Goal: Task Accomplishment & Management: Use online tool/utility

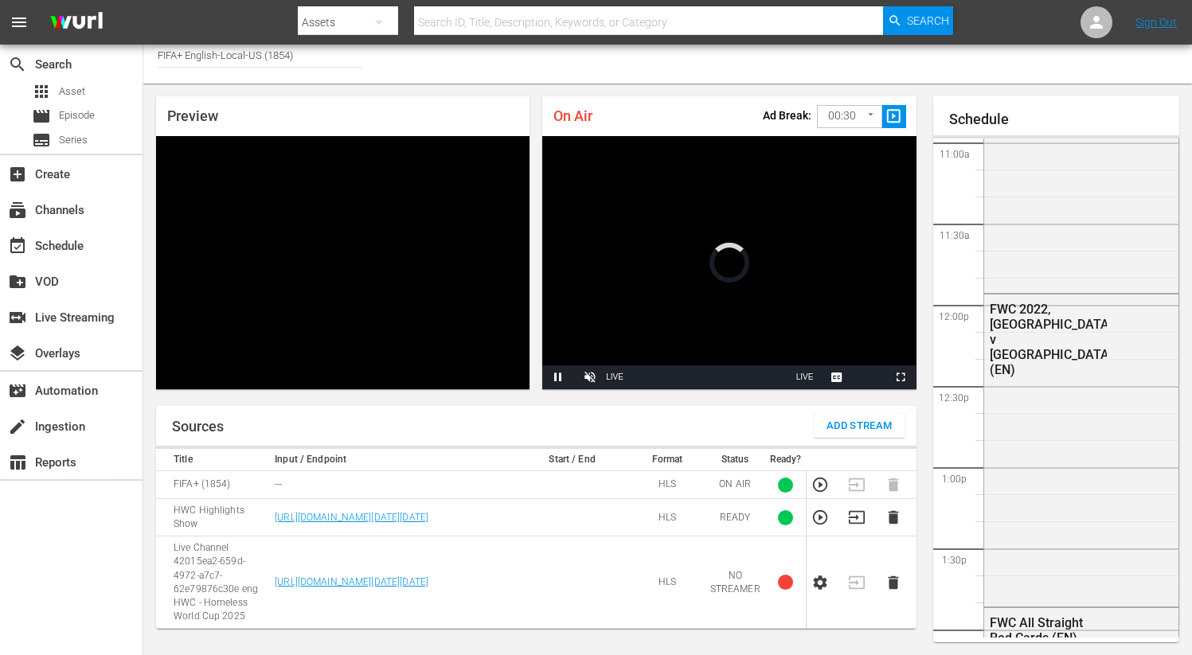
scroll to position [33, 0]
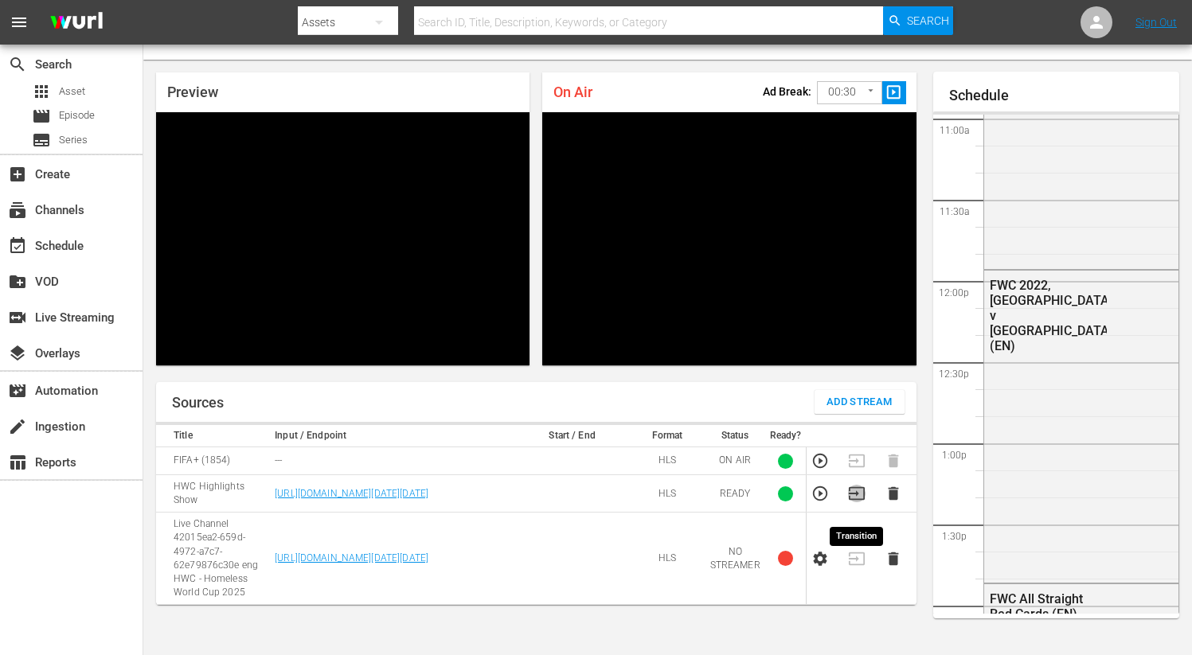
click at [855, 503] on icon "button" at bounding box center [857, 494] width 18 height 18
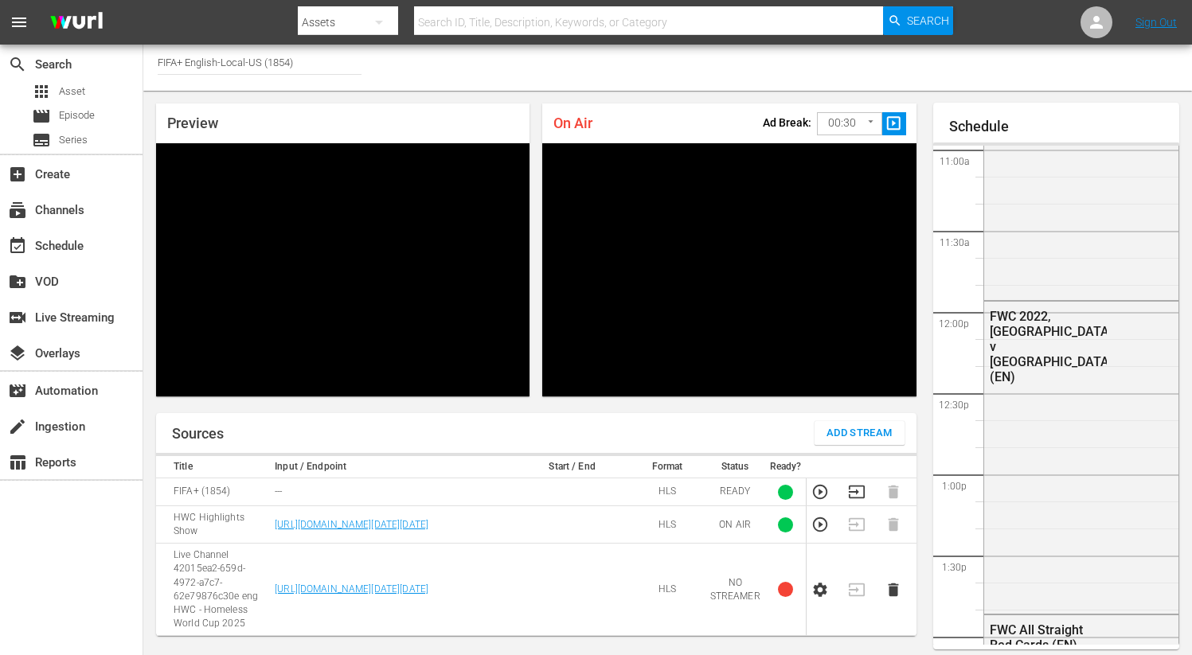
scroll to position [0, 0]
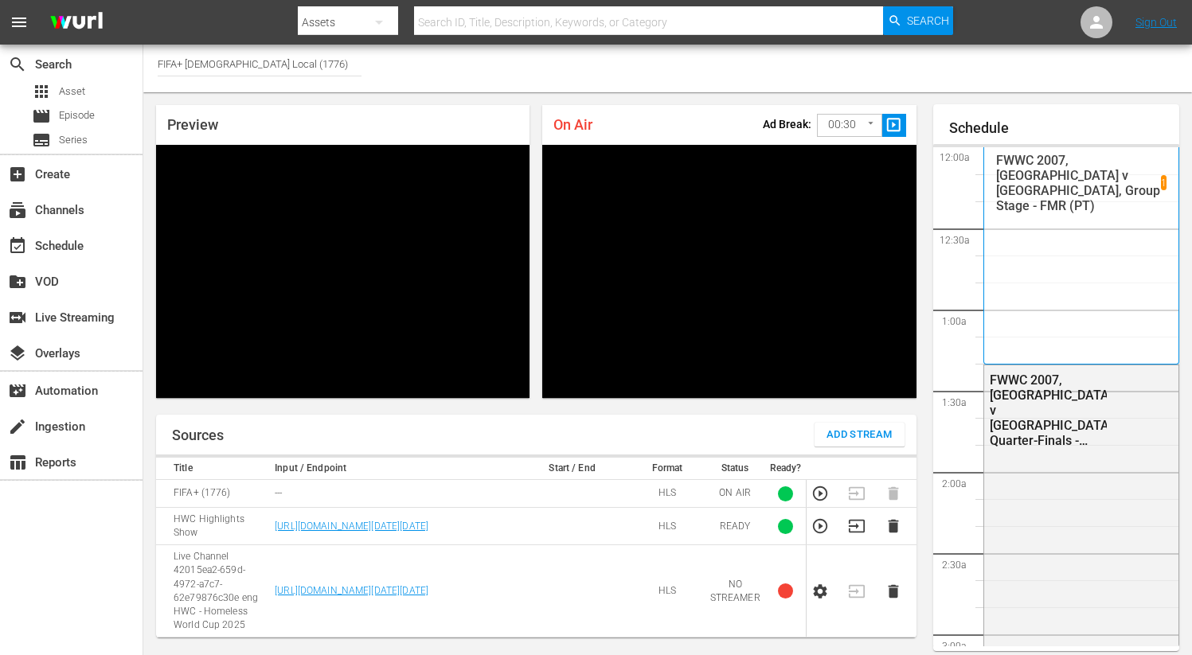
scroll to position [2920, 0]
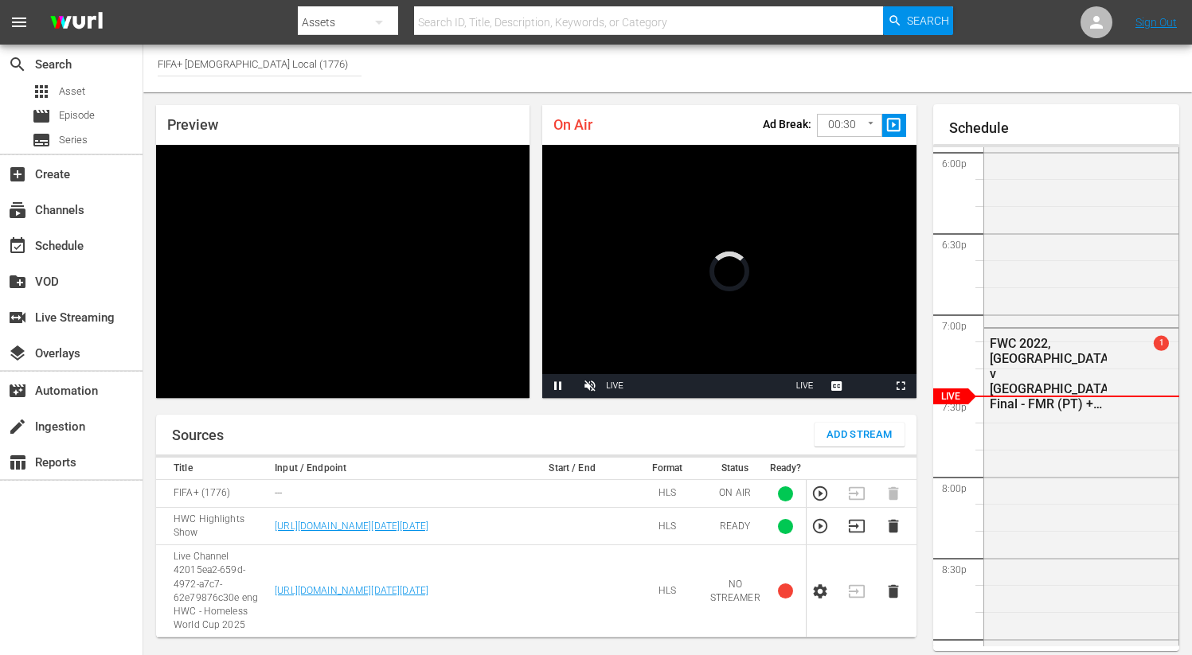
click at [851, 535] on icon "button" at bounding box center [857, 527] width 18 height 18
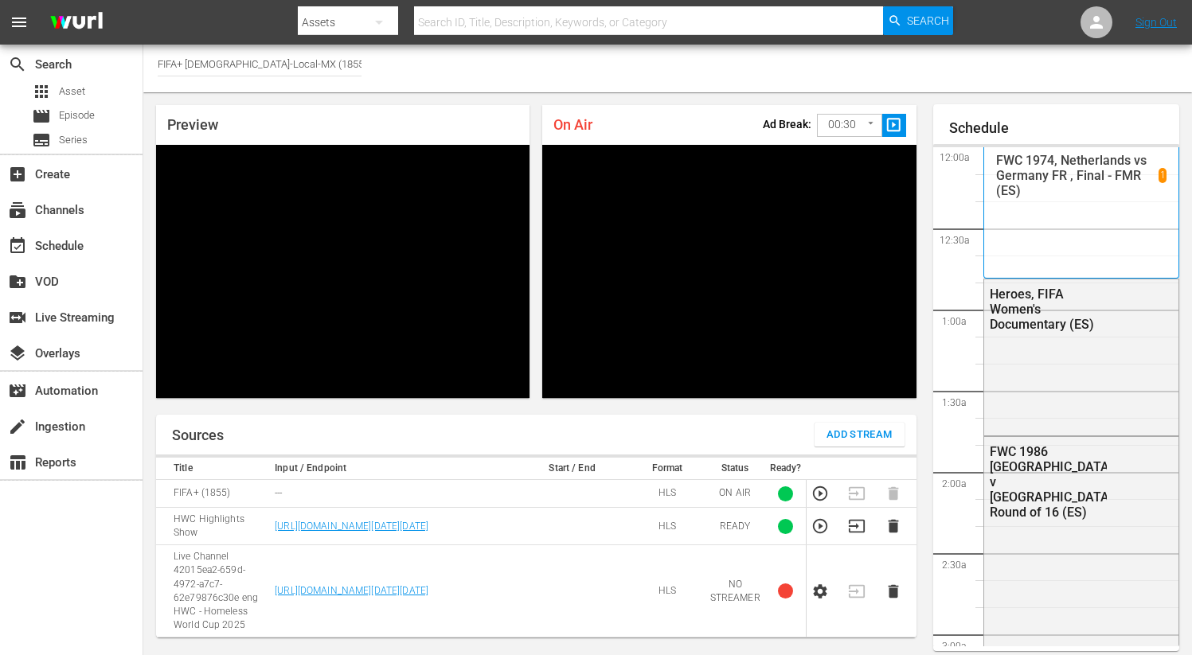
scroll to position [2920, 0]
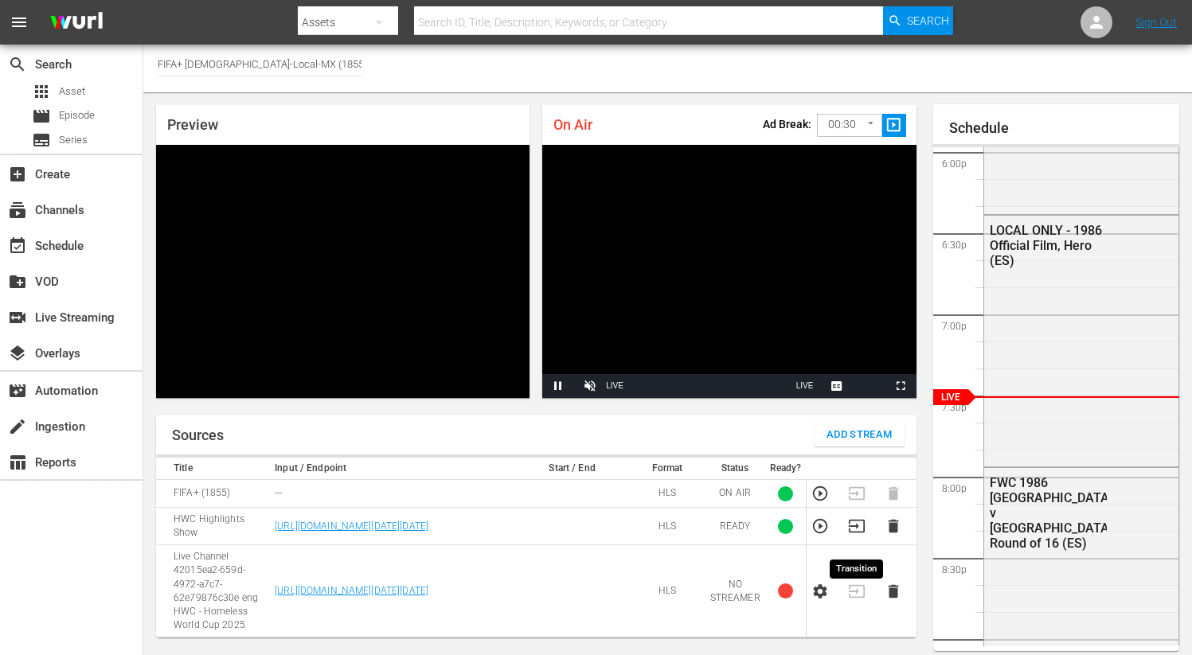
click at [855, 535] on icon "button" at bounding box center [857, 527] width 18 height 18
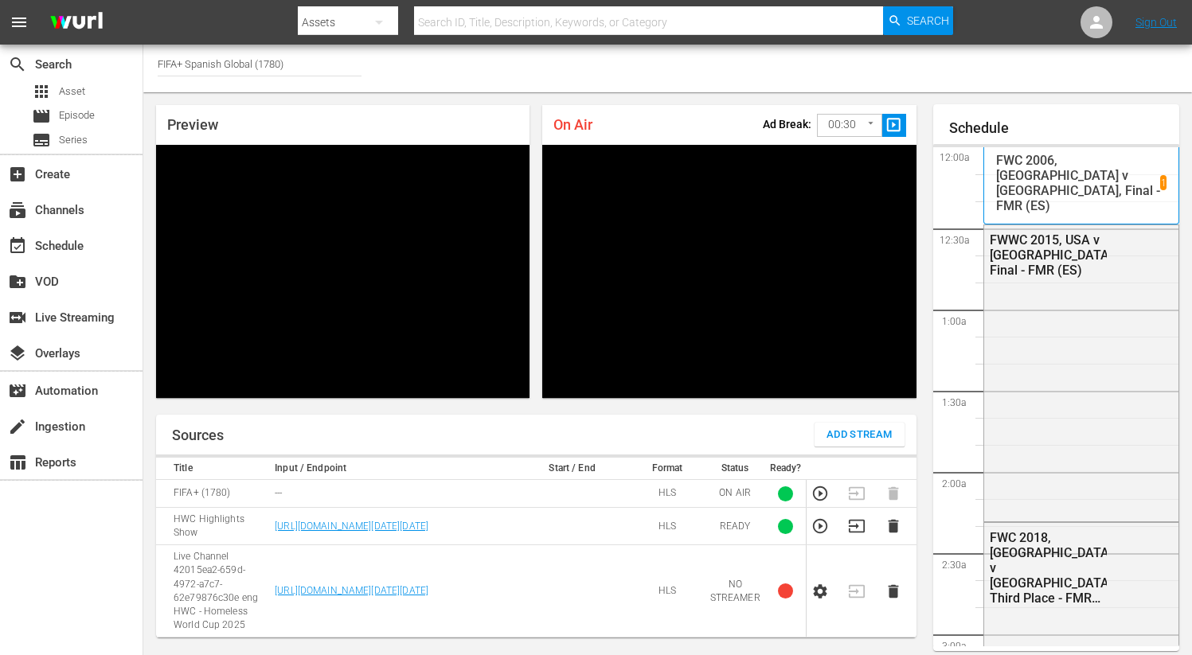
scroll to position [2920, 0]
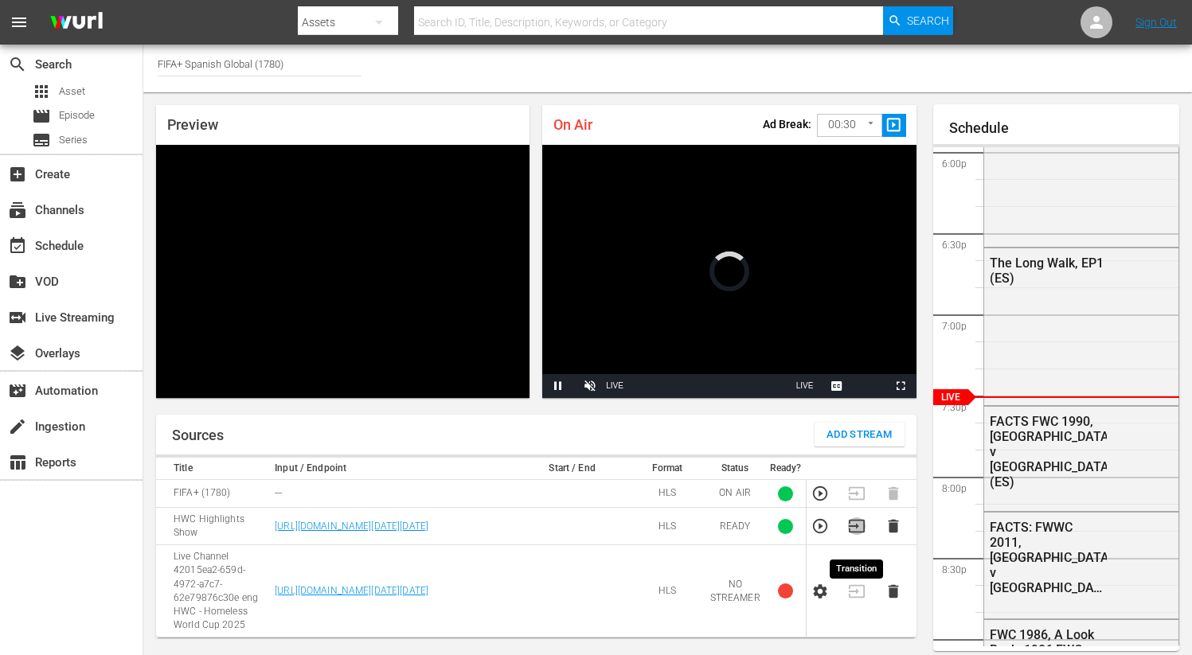
click at [855, 533] on icon "button" at bounding box center [856, 526] width 16 height 13
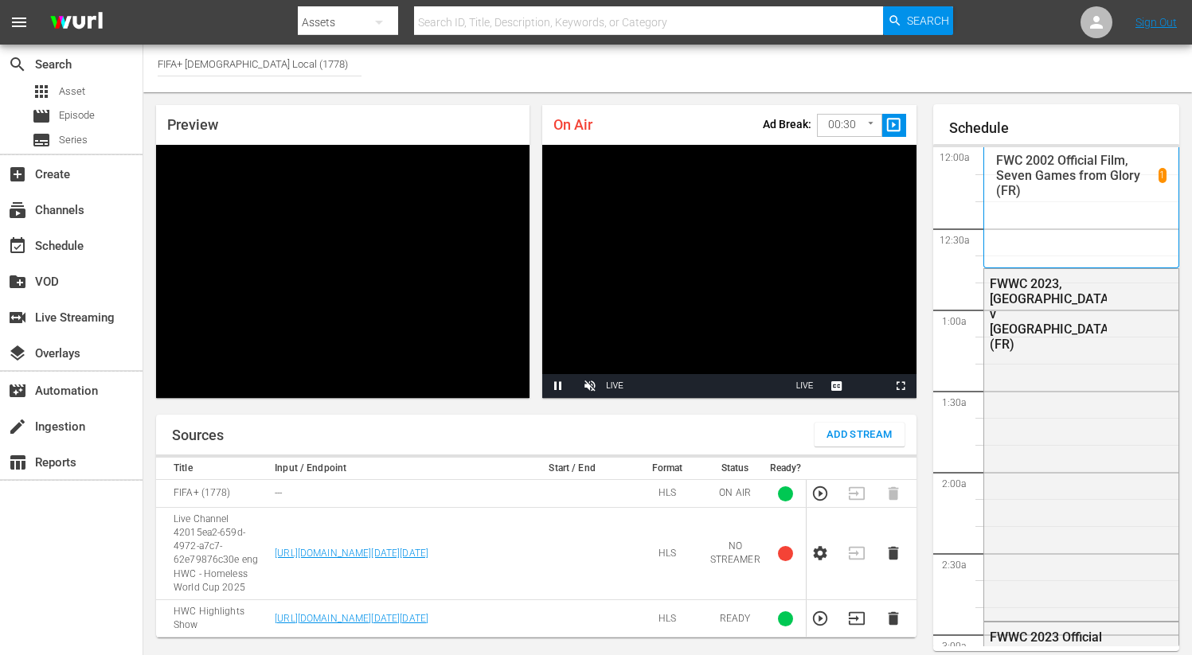
scroll to position [2919, 0]
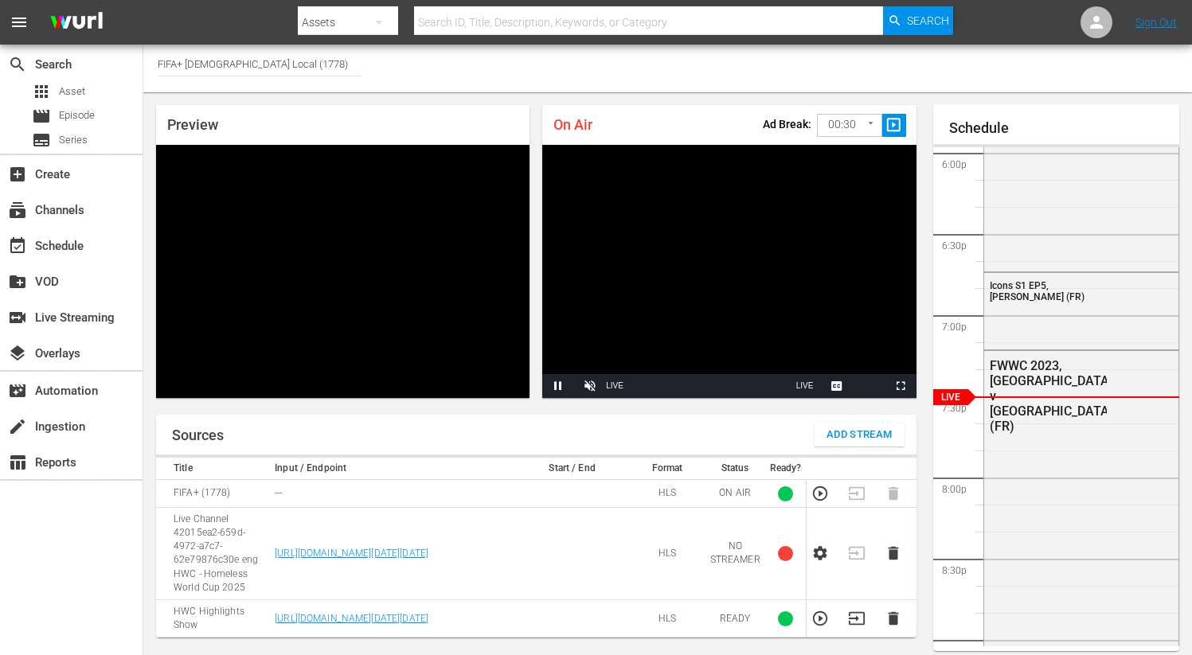
click at [851, 628] on icon "button" at bounding box center [857, 619] width 18 height 18
click at [859, 497] on icon "button" at bounding box center [857, 494] width 18 height 18
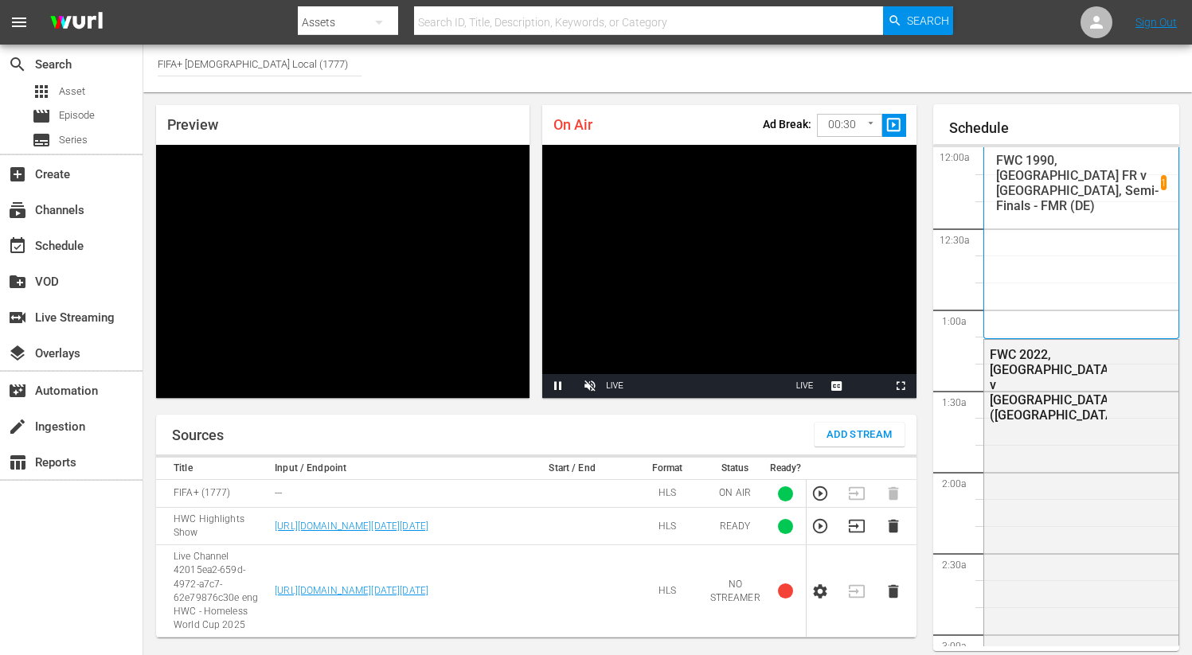
scroll to position [2919, 0]
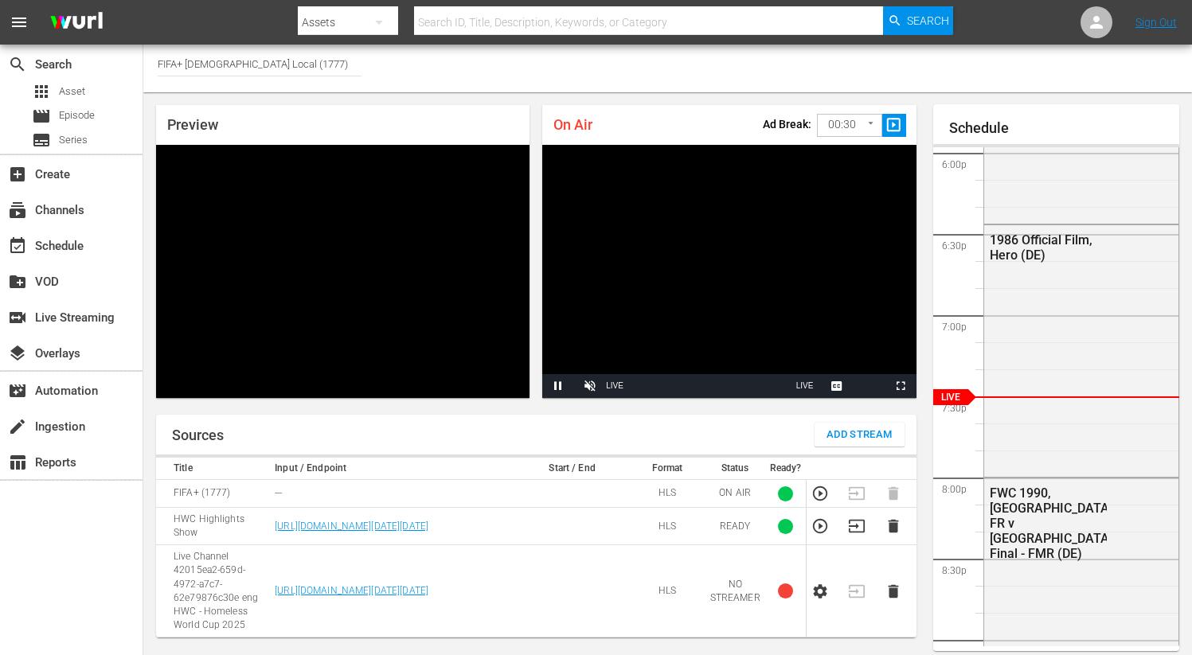
click at [856, 533] on icon "button" at bounding box center [857, 527] width 18 height 18
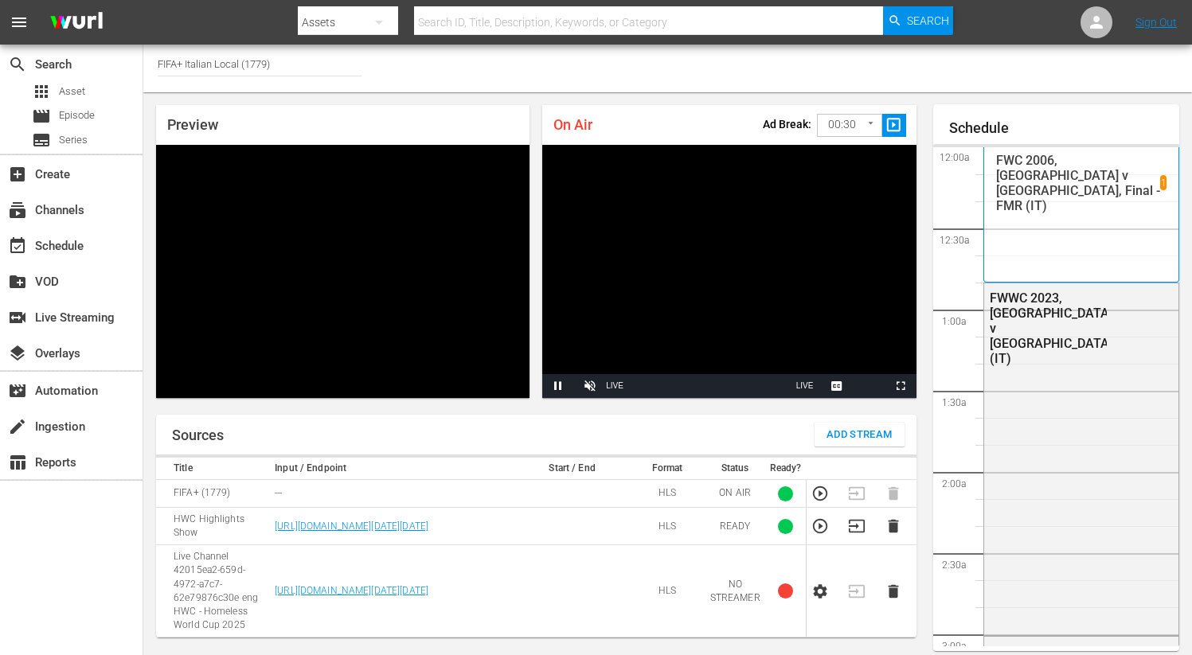
scroll to position [2919, 0]
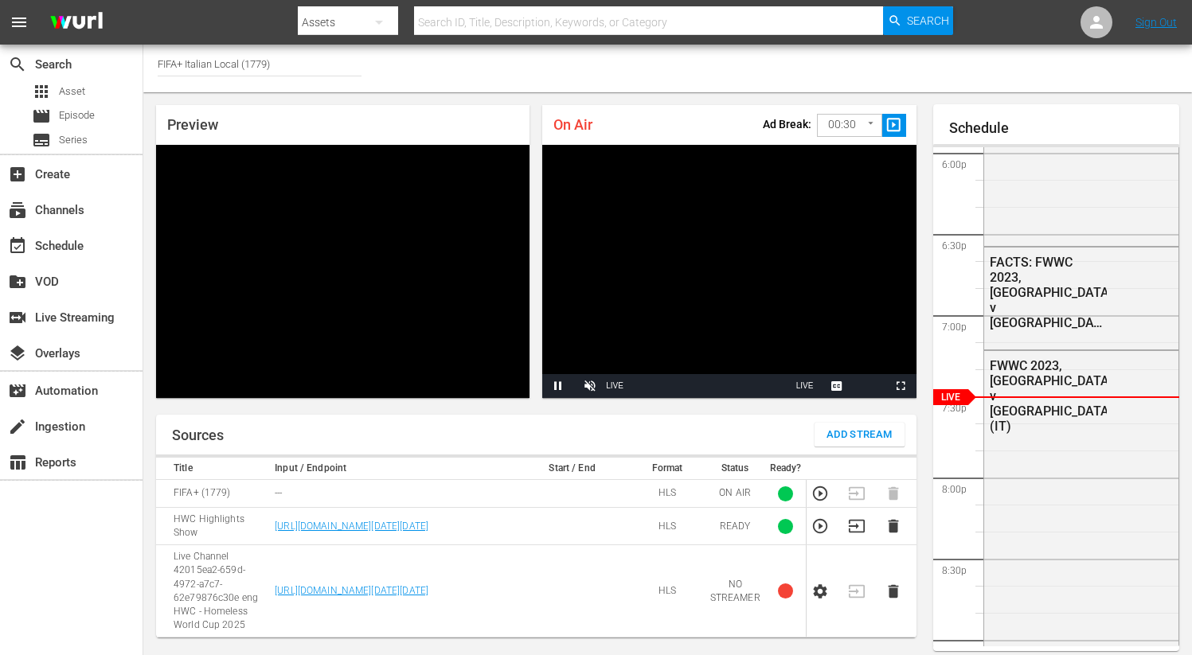
click at [860, 546] on td at bounding box center [861, 526] width 37 height 37
click at [859, 533] on icon "button" at bounding box center [856, 526] width 16 height 13
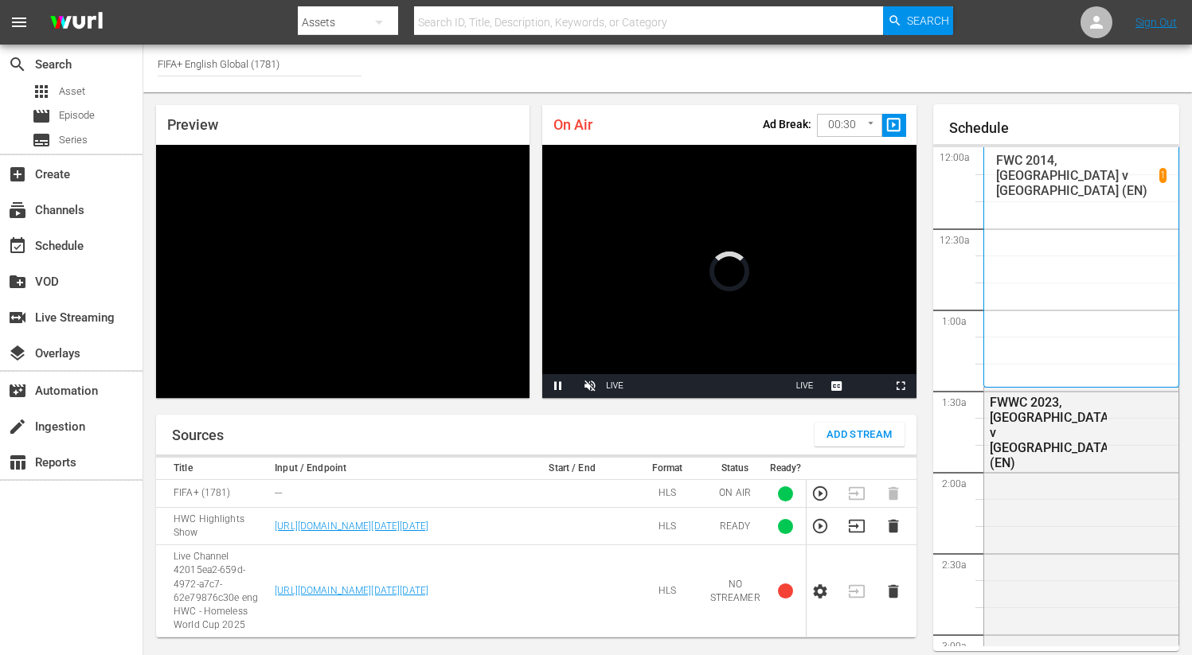
scroll to position [2918, 0]
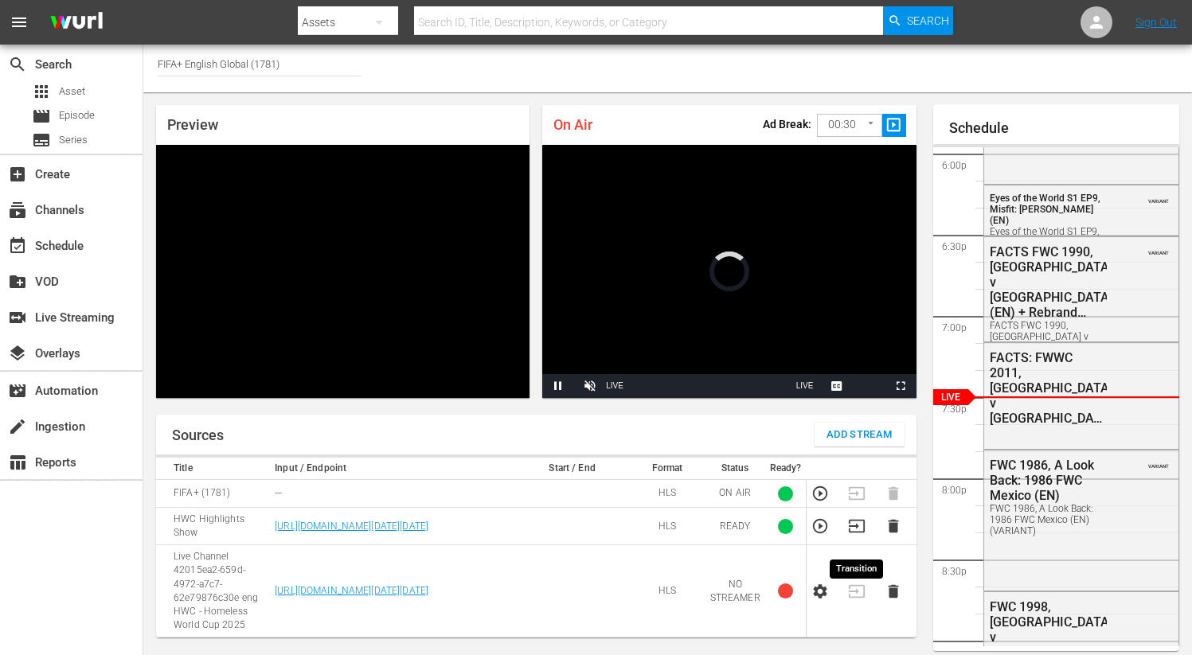
click at [859, 535] on icon "button" at bounding box center [857, 527] width 18 height 18
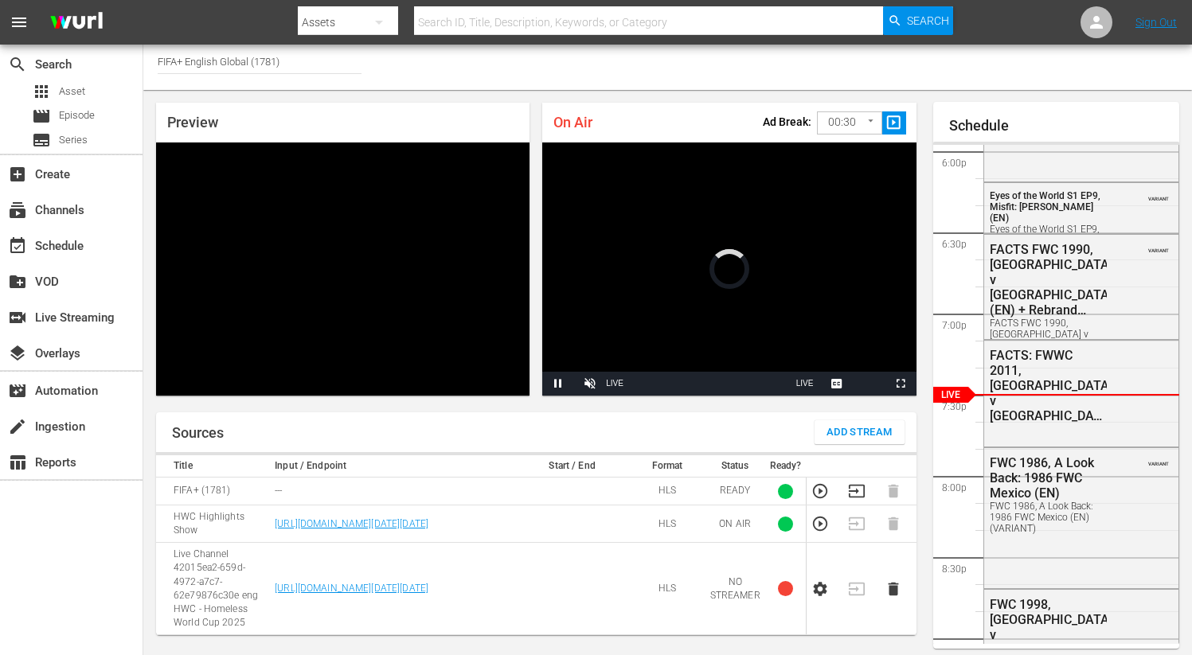
scroll to position [15, 0]
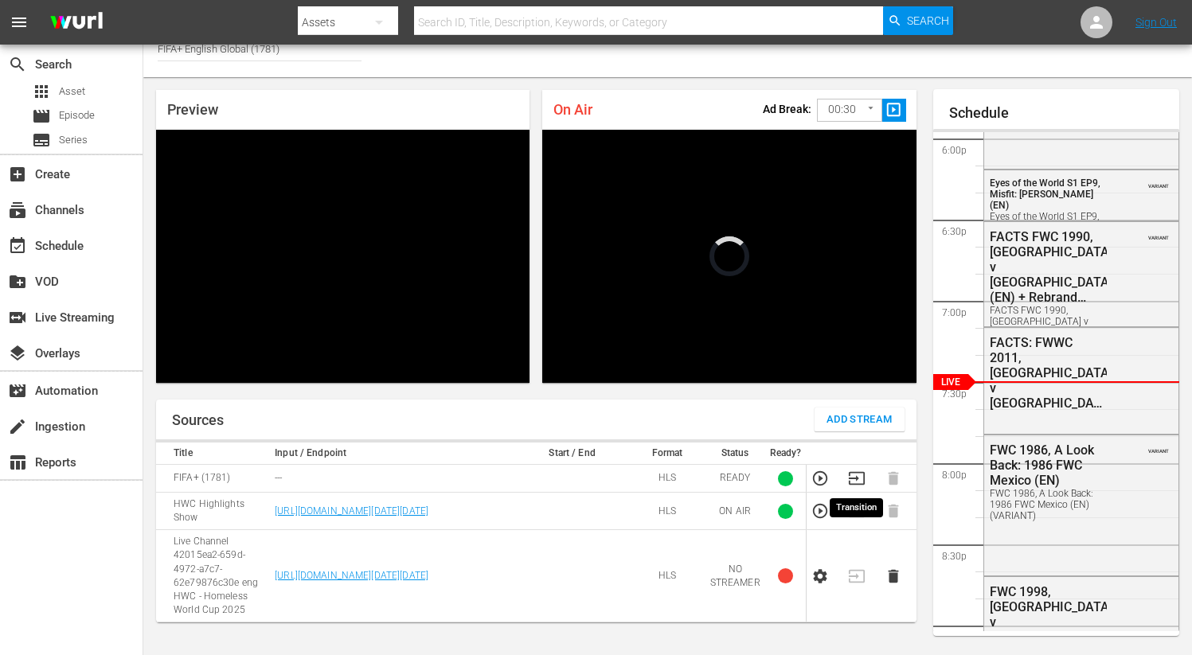
click at [860, 483] on icon "button" at bounding box center [857, 479] width 18 height 18
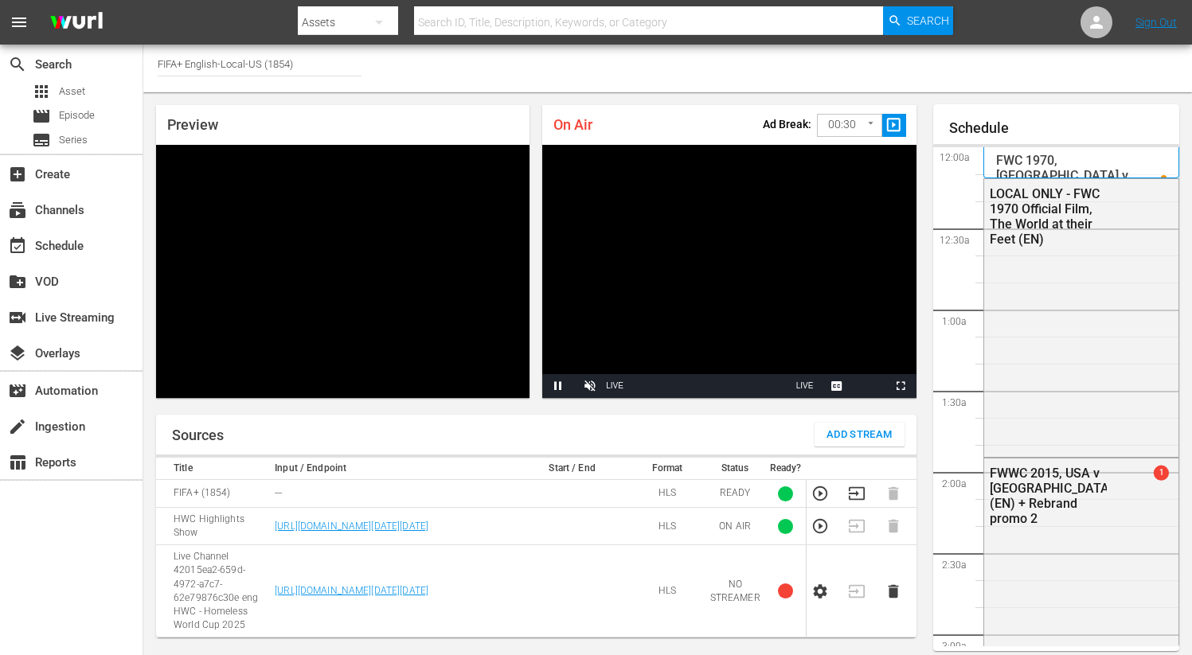
scroll to position [1783, 0]
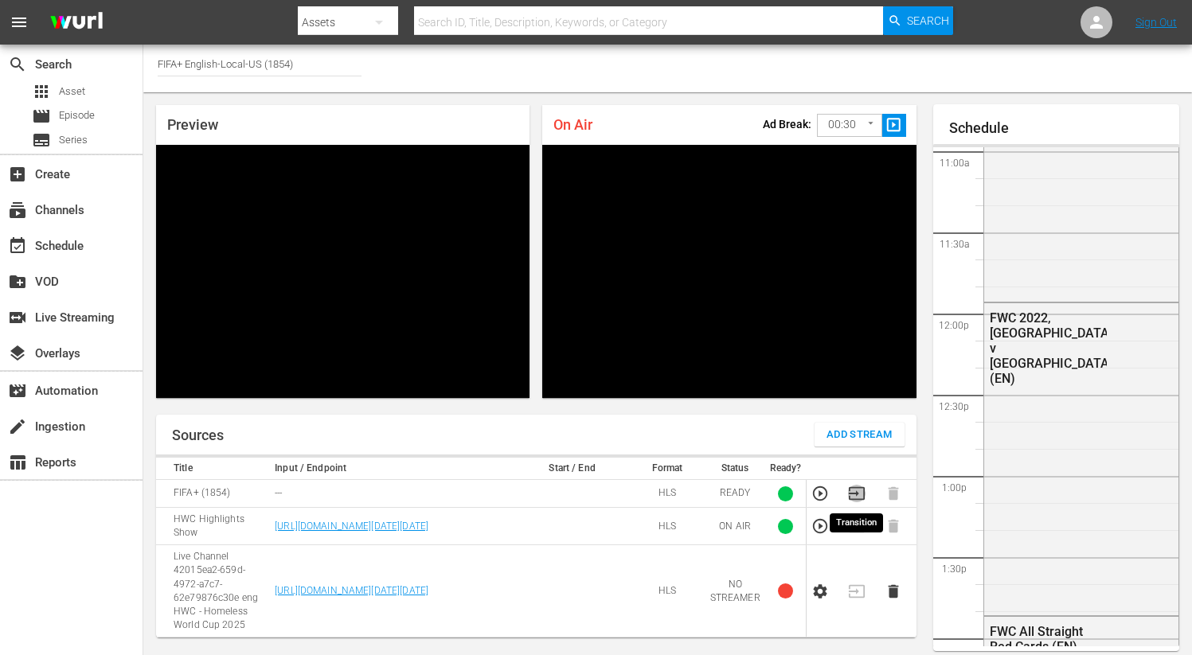
click at [858, 500] on icon "button" at bounding box center [857, 494] width 18 height 18
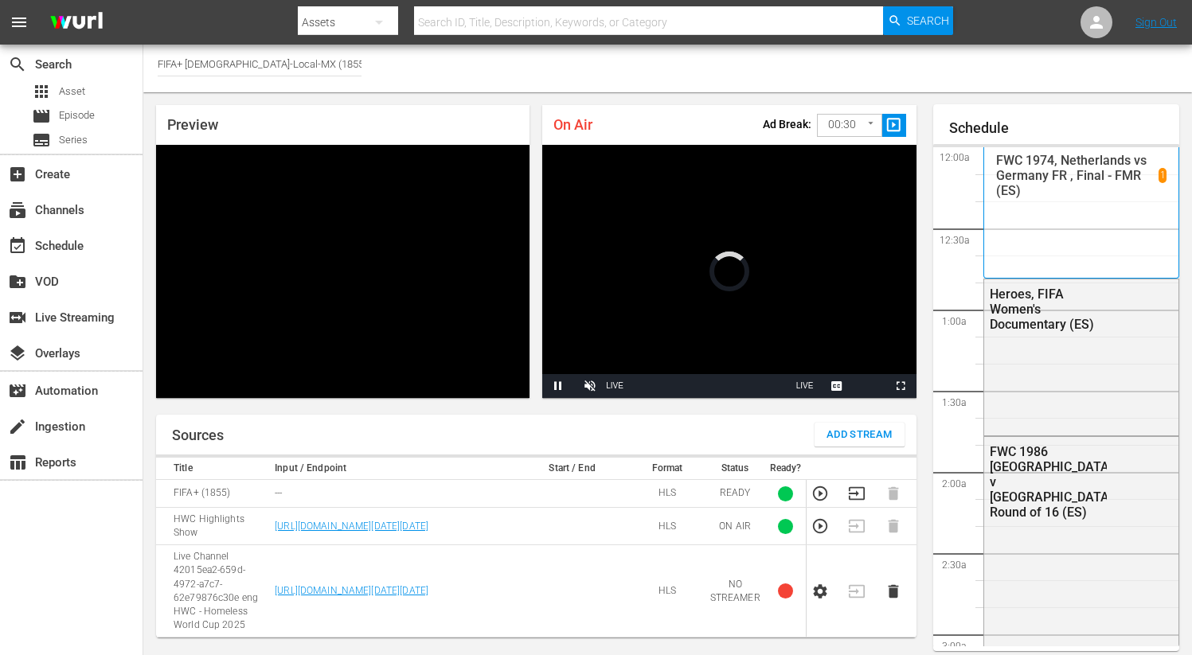
scroll to position [2920, 0]
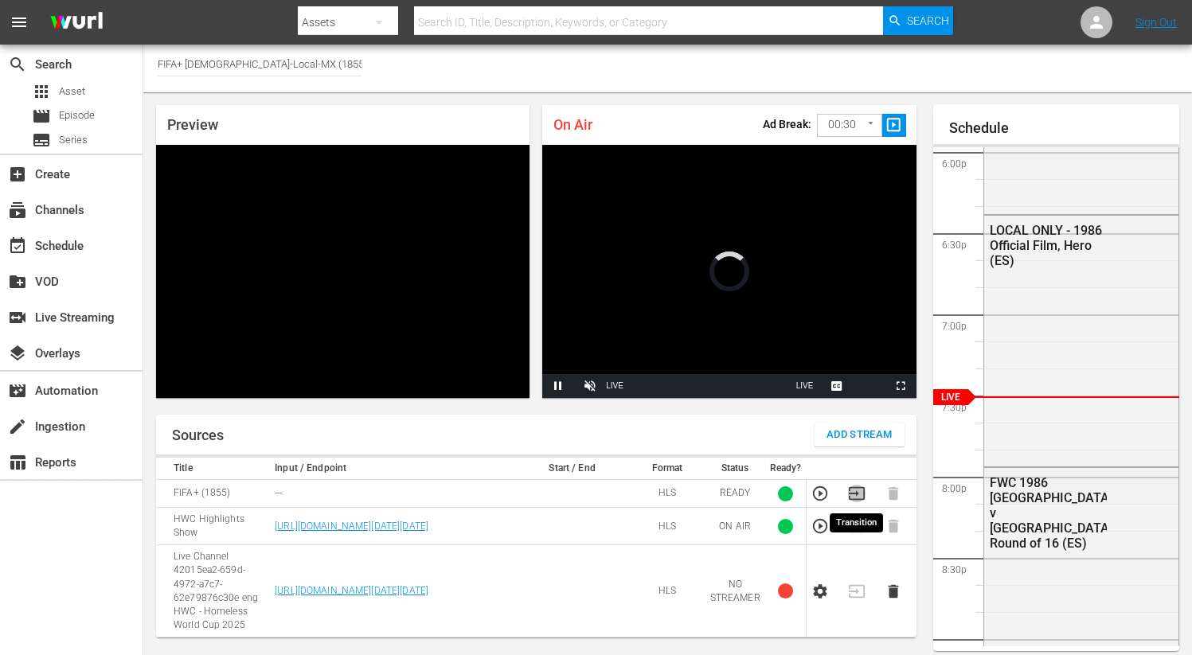
click at [852, 496] on icon "button" at bounding box center [857, 494] width 18 height 18
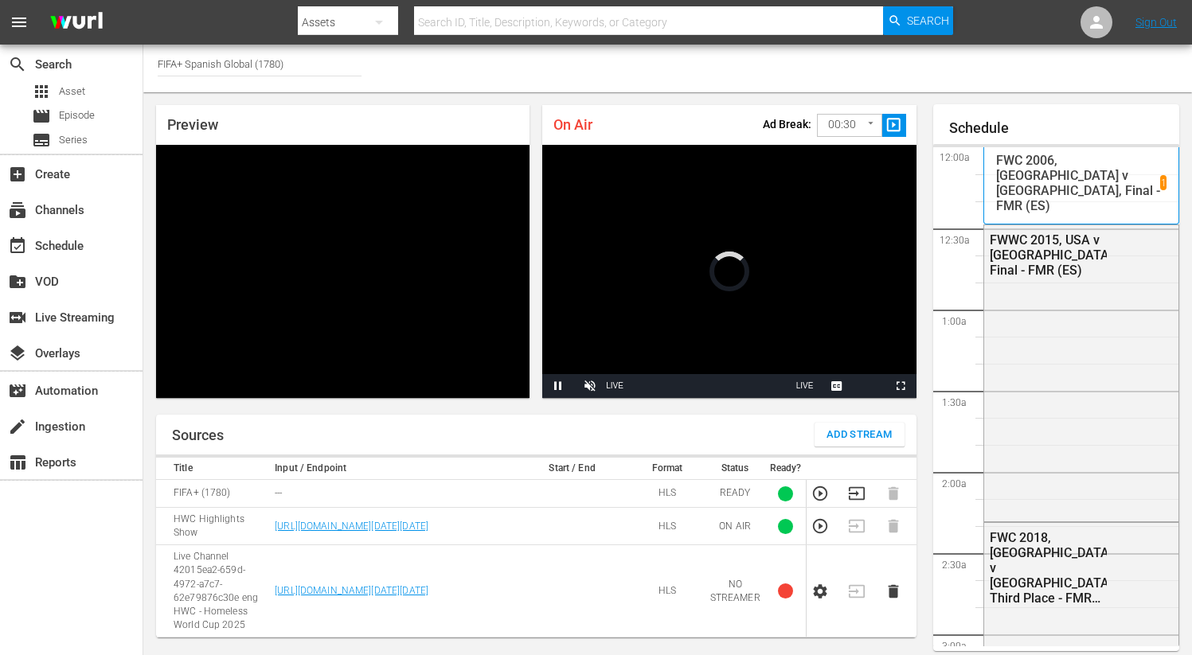
scroll to position [2920, 0]
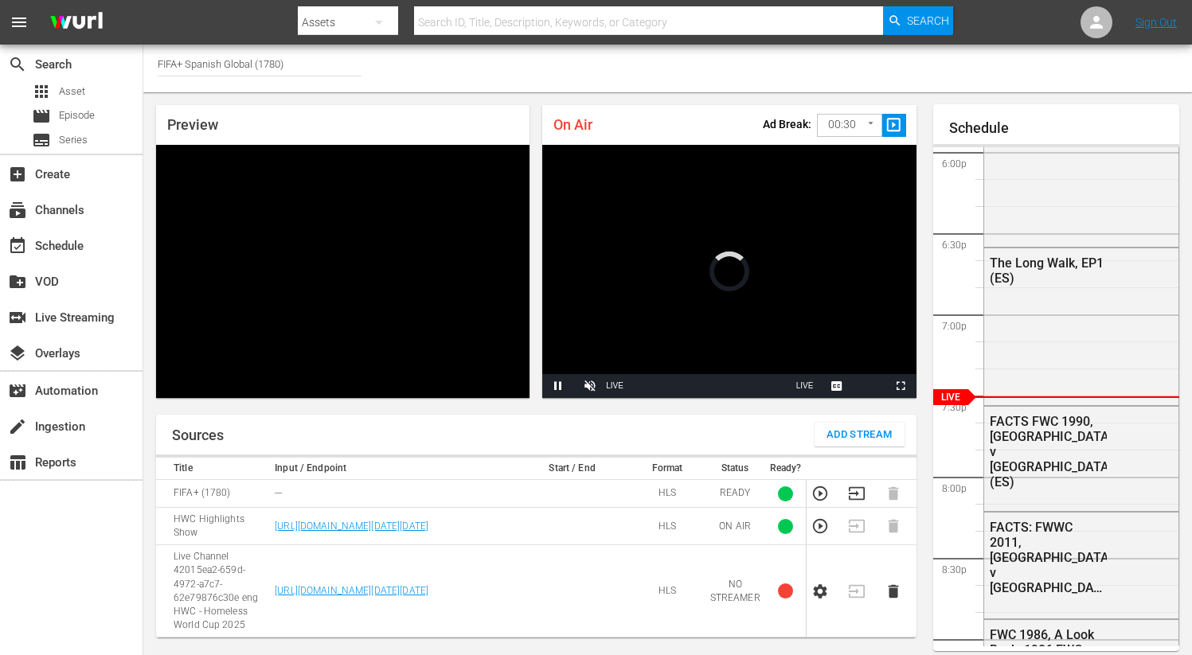
click at [854, 489] on icon "button" at bounding box center [857, 494] width 18 height 18
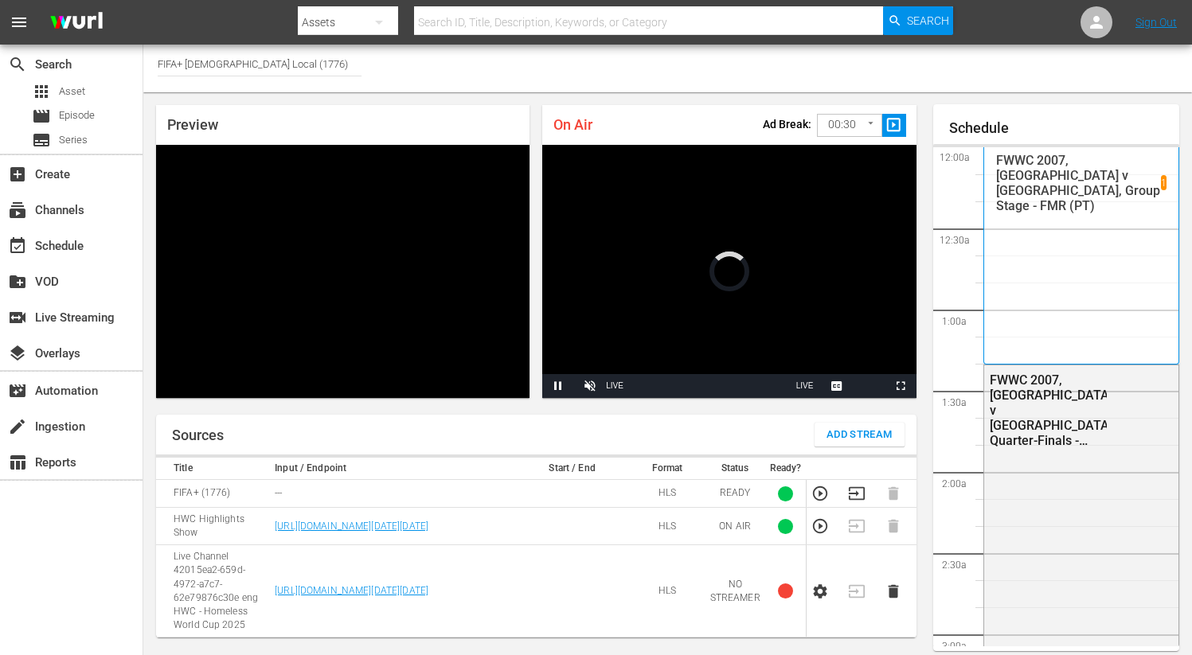
scroll to position [2920, 0]
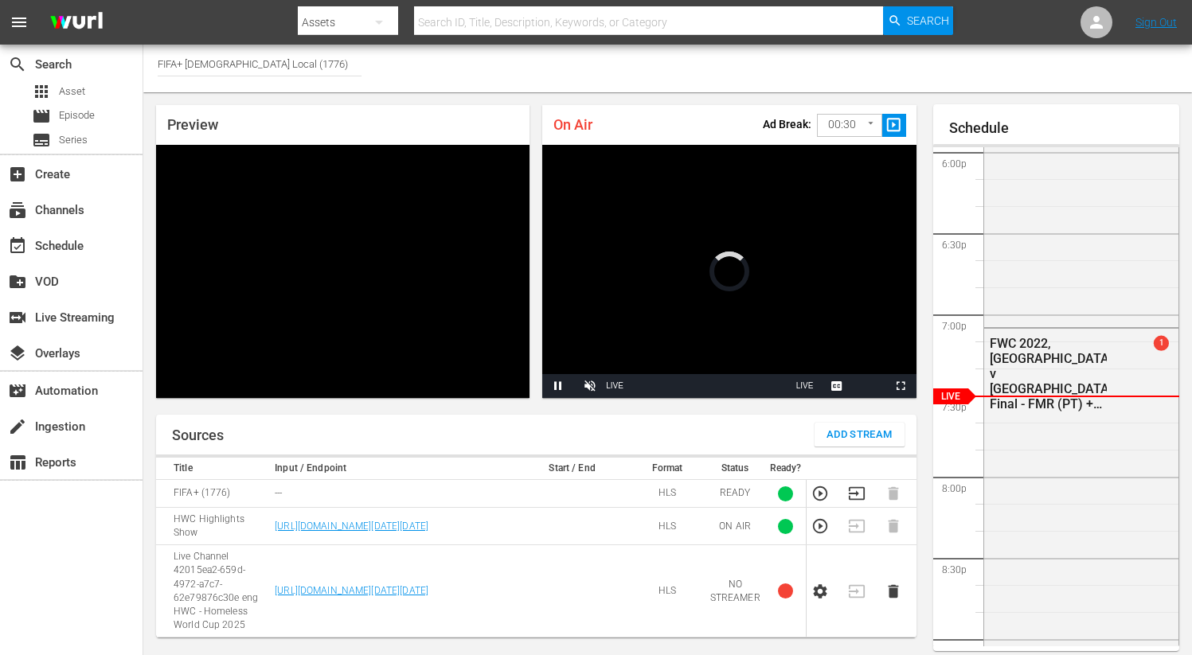
click at [853, 493] on icon "button" at bounding box center [856, 493] width 16 height 13
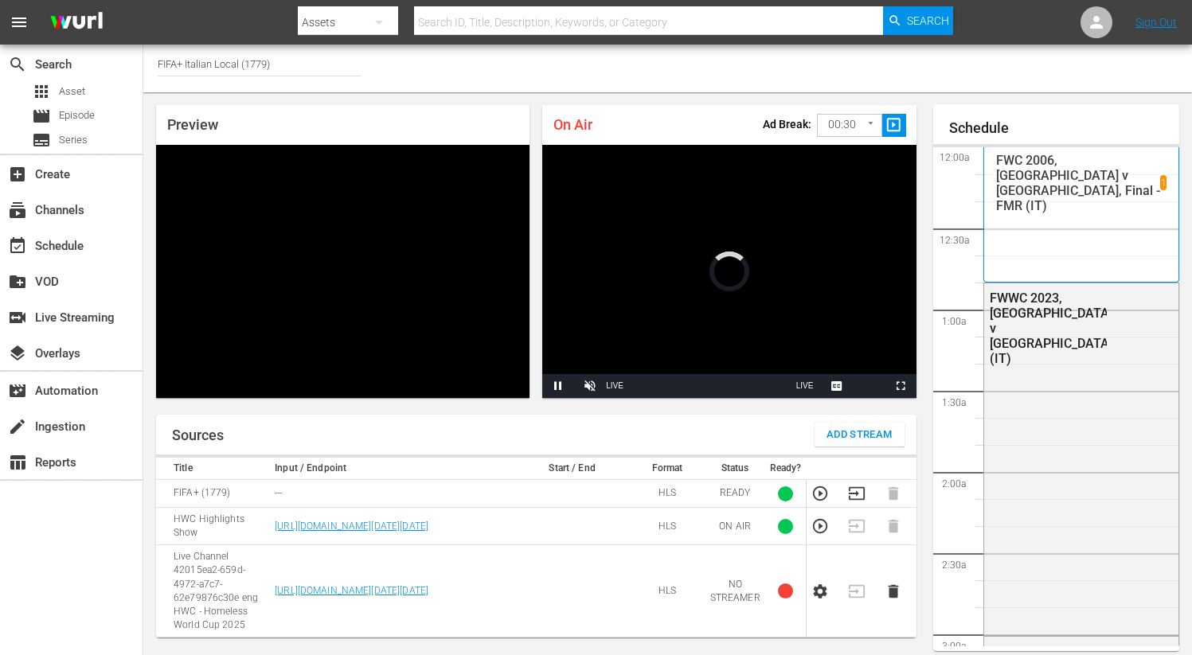
scroll to position [2919, 0]
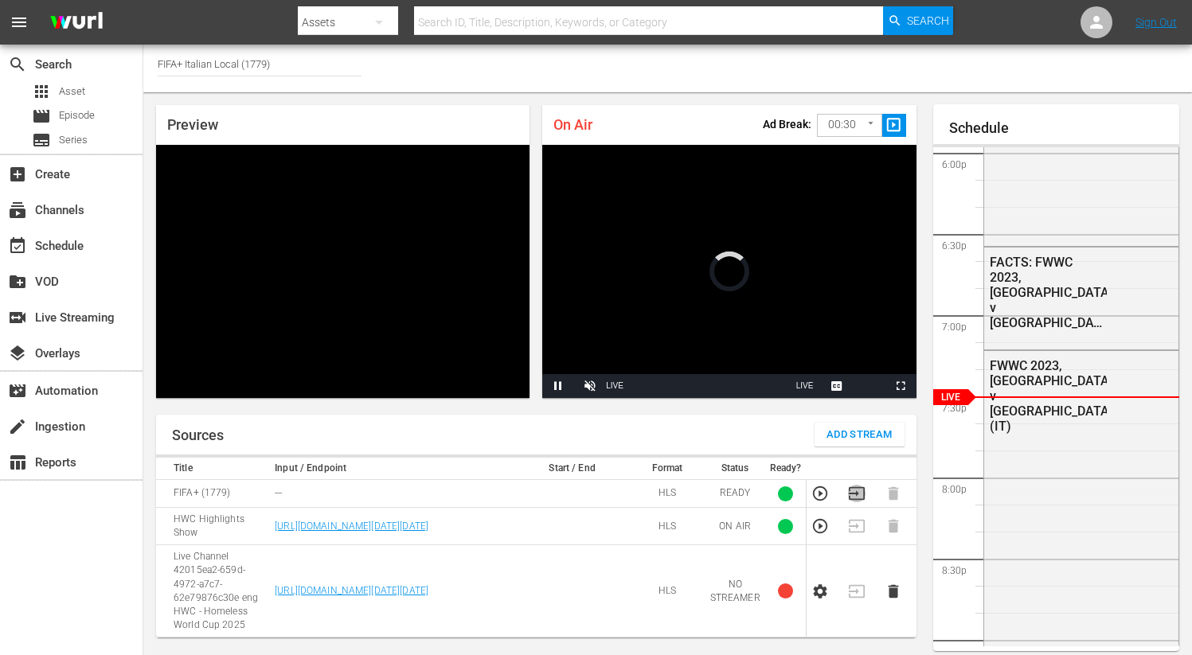
click at [855, 485] on icon "button" at bounding box center [857, 494] width 18 height 18
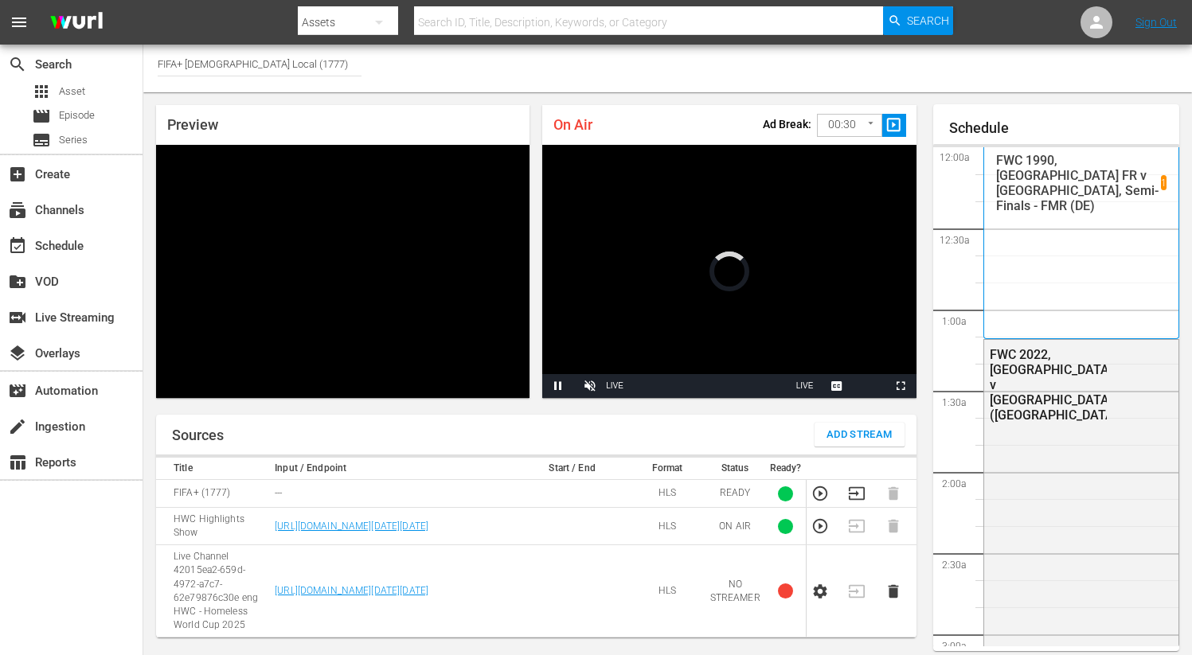
scroll to position [2919, 0]
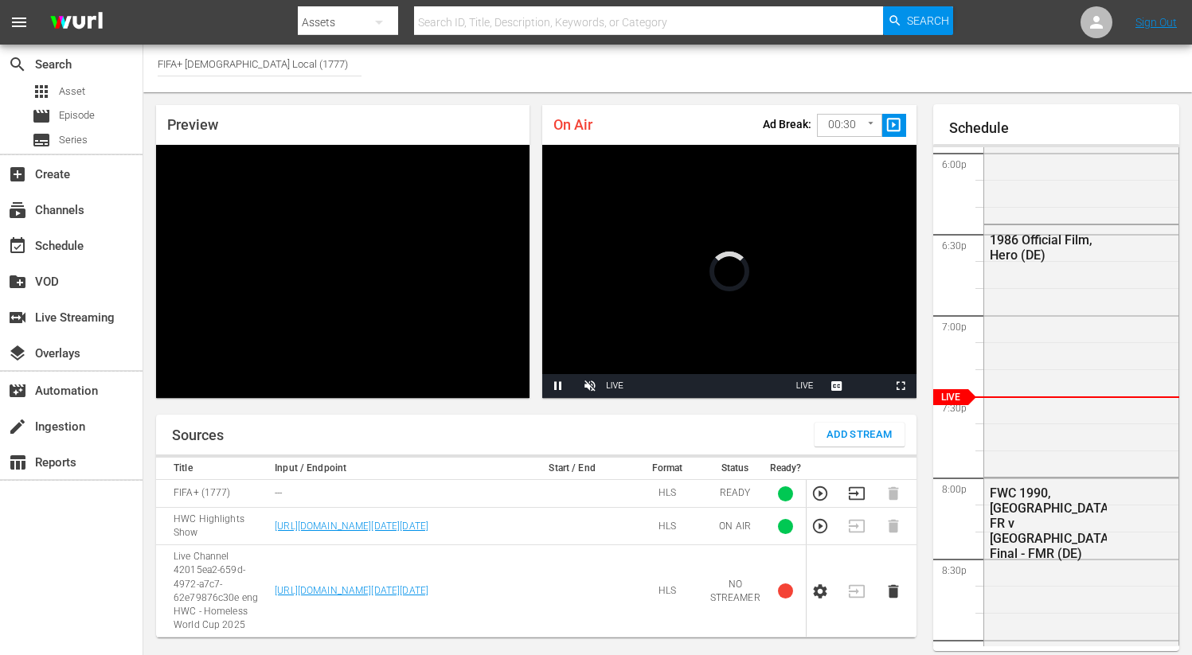
click at [861, 494] on icon "button" at bounding box center [857, 494] width 18 height 18
